Goal: Find contact information: Obtain details needed to contact an individual or organization

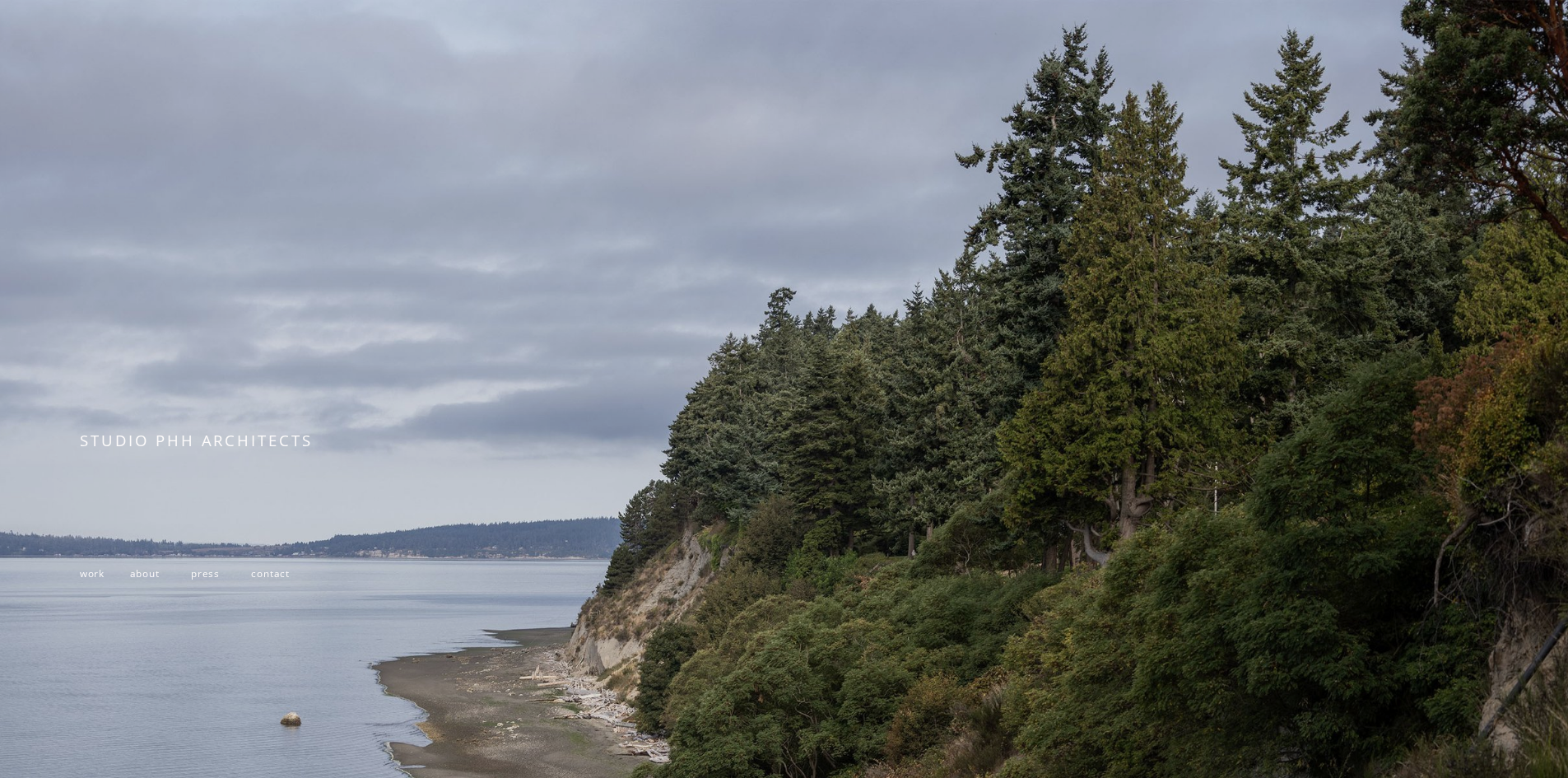
click at [272, 578] on span "contact" at bounding box center [270, 573] width 39 height 13
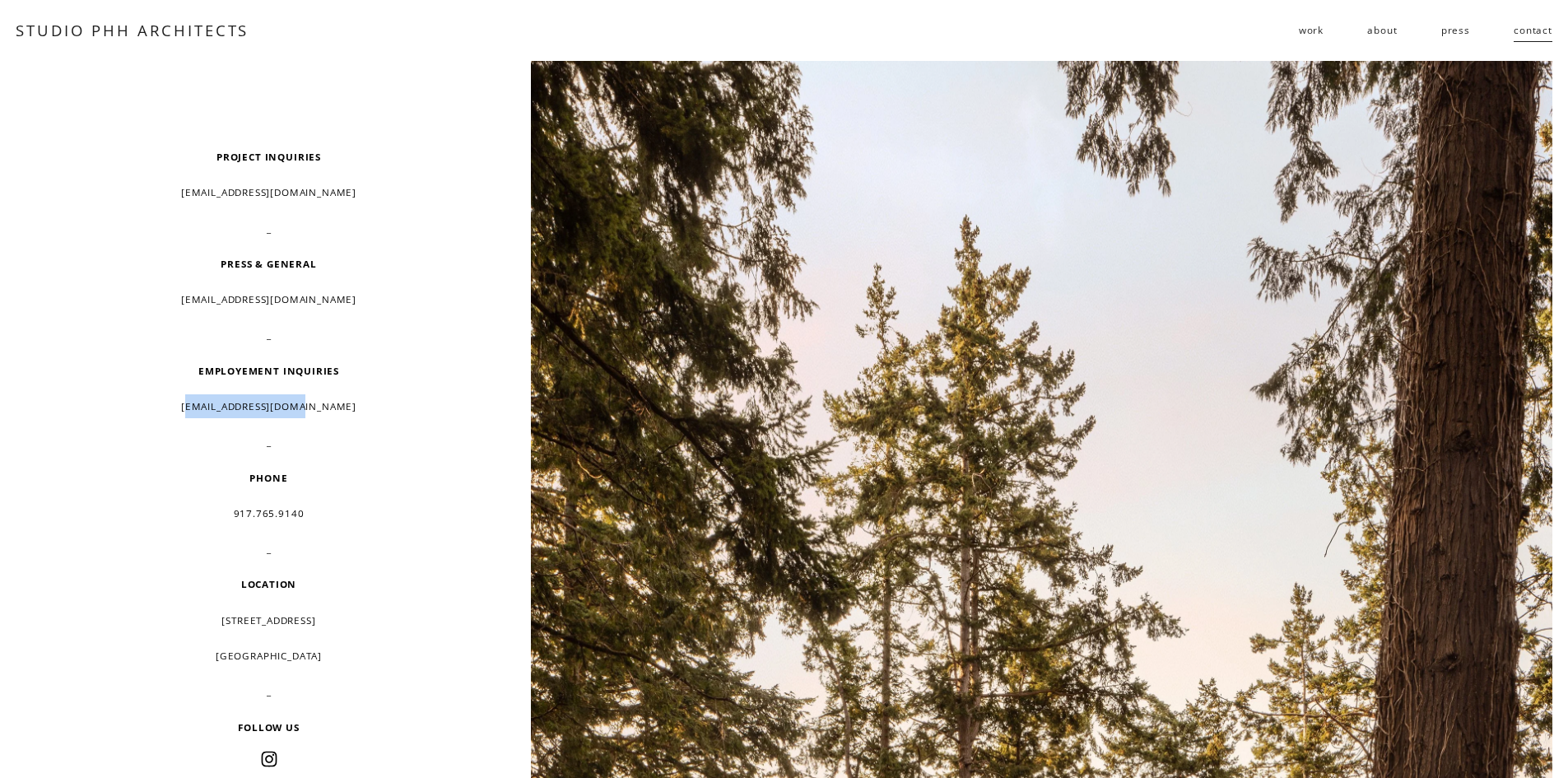
drag, startPoint x: 211, startPoint y: 408, endPoint x: 369, endPoint y: 407, distance: 158.0
click at [369, 407] on p "resume@studiophh.com" at bounding box center [268, 407] width 377 height 24
drag, startPoint x: 206, startPoint y: 408, endPoint x: 388, endPoint y: 408, distance: 182.0
click at [388, 408] on p "resume@studiophh.com" at bounding box center [268, 407] width 377 height 24
copy p "resume@studiophh.com"
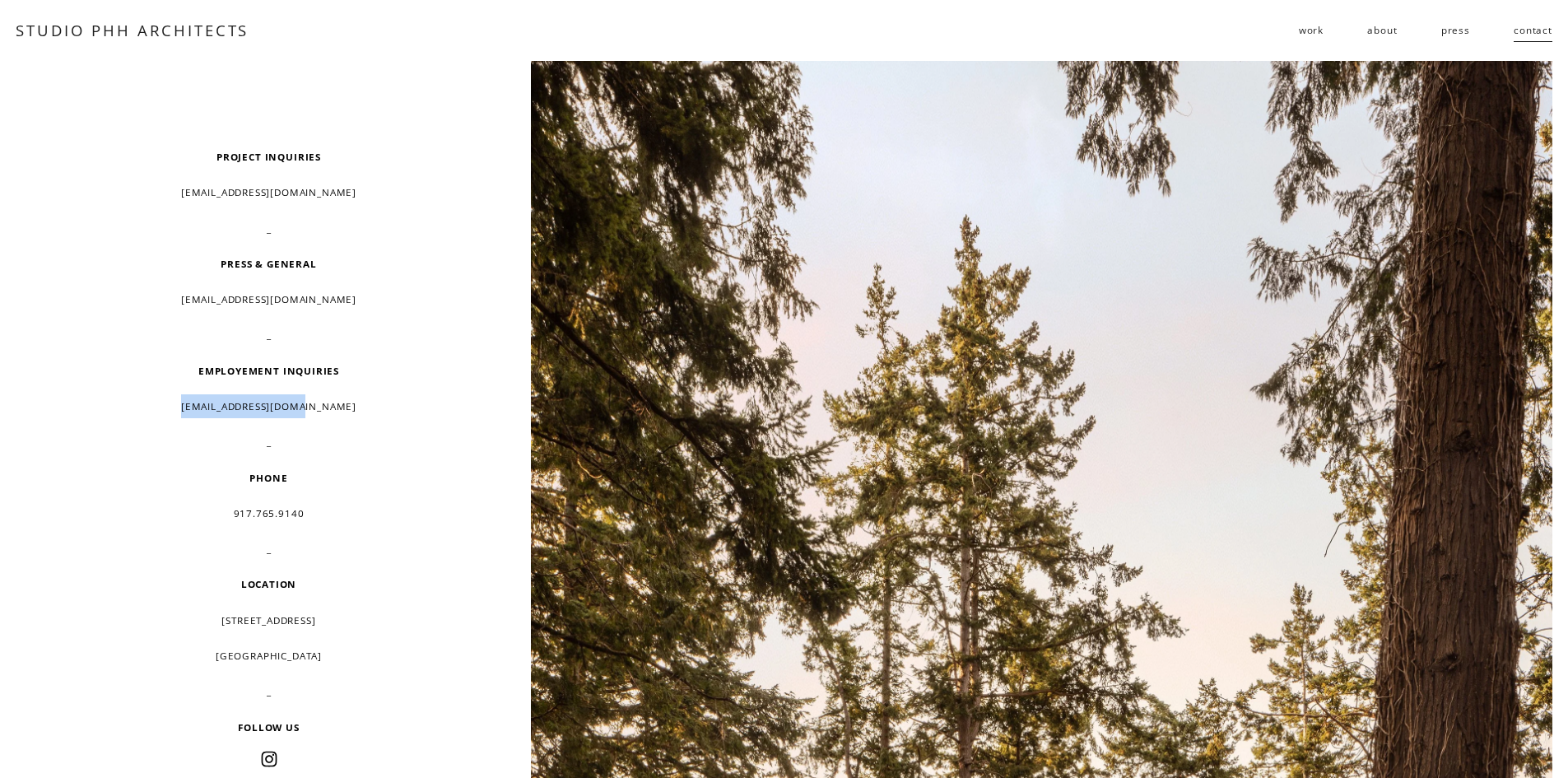
click at [1317, 32] on span "work" at bounding box center [1311, 31] width 25 height 24
click at [0, 0] on span "residential" at bounding box center [0, 0] width 0 height 0
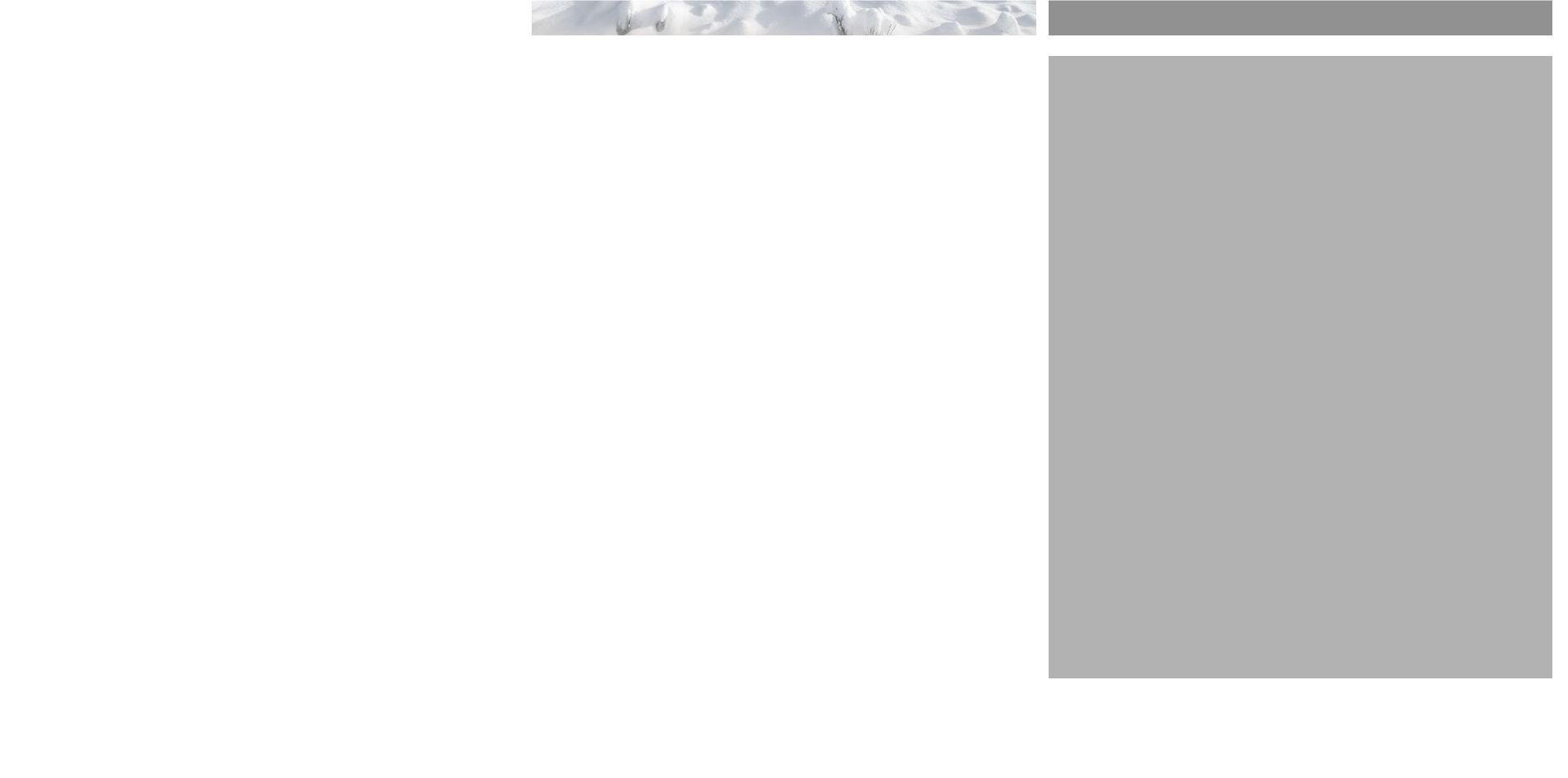
scroll to position [5184, 0]
